Goal: Entertainment & Leisure: Consume media (video, audio)

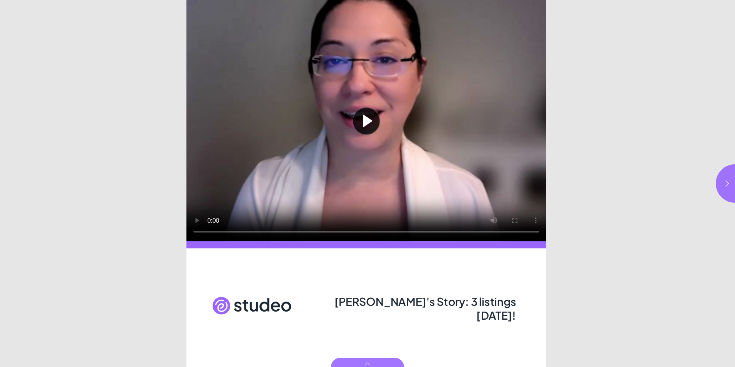
click at [366, 122] on button "Play video" at bounding box center [366, 120] width 360 height 241
click at [384, 166] on video "Video" at bounding box center [366, 120] width 360 height 241
drag, startPoint x: 375, startPoint y: 132, endPoint x: 378, endPoint y: 158, distance: 26.3
click at [375, 132] on video "Video" at bounding box center [366, 120] width 360 height 241
click at [728, 182] on icon "button" at bounding box center [727, 183] width 3 height 6
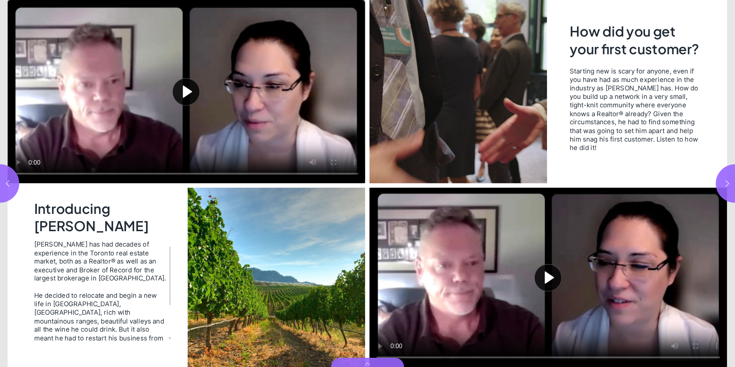
click at [187, 94] on button "Play video" at bounding box center [186, 91] width 357 height 183
click at [729, 183] on icon "button" at bounding box center [727, 183] width 8 height 8
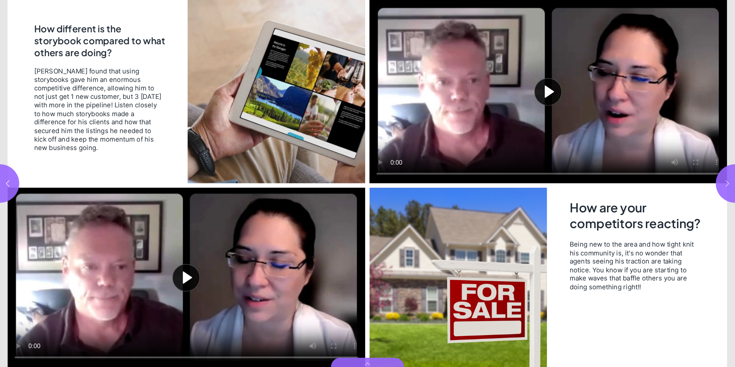
click at [729, 184] on icon "button" at bounding box center [727, 183] width 8 height 8
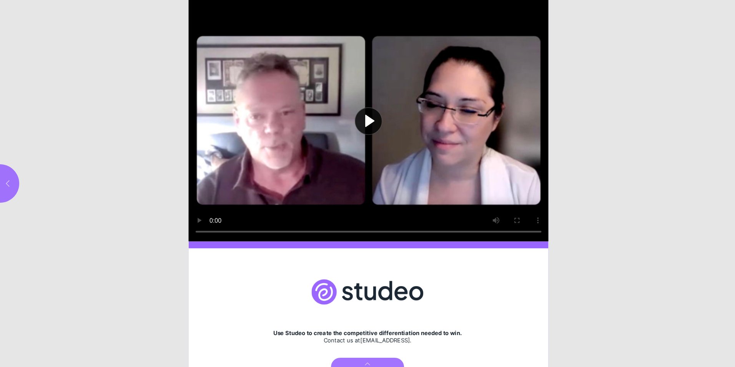
click at [8, 183] on icon "button" at bounding box center [8, 183] width 8 height 8
type input "***"
